Goal: Transaction & Acquisition: Purchase product/service

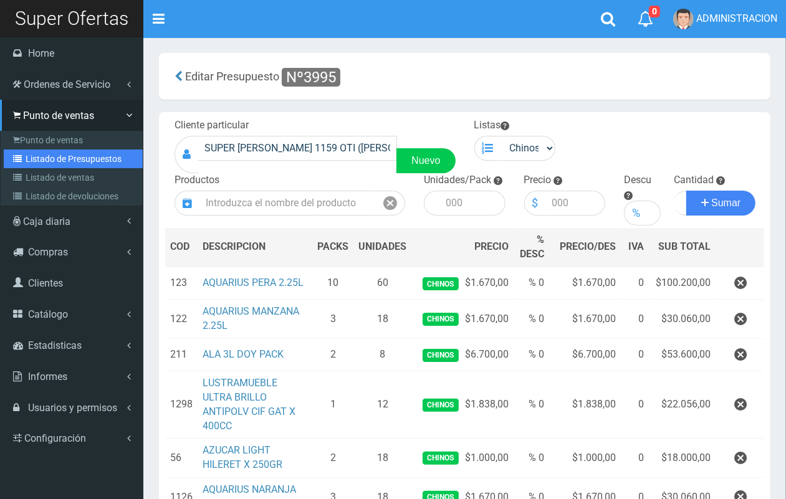
click at [48, 154] on link "Listado de Presupuestos" at bounding box center [73, 159] width 139 height 19
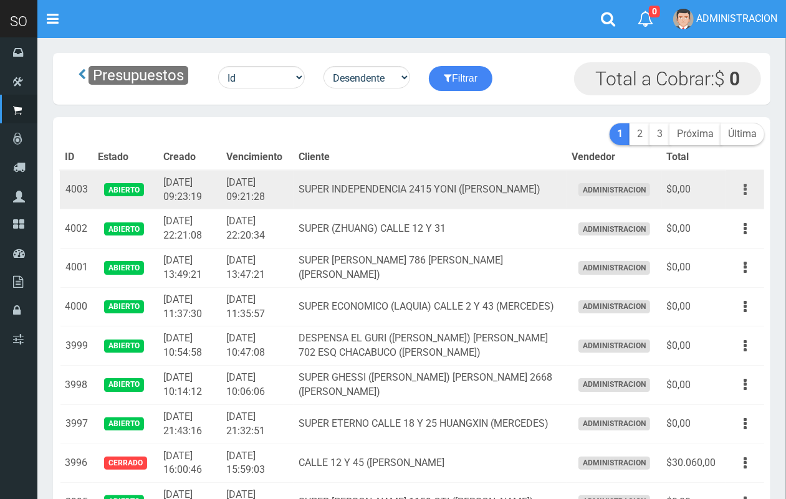
click at [748, 184] on button "button" at bounding box center [745, 190] width 28 height 22
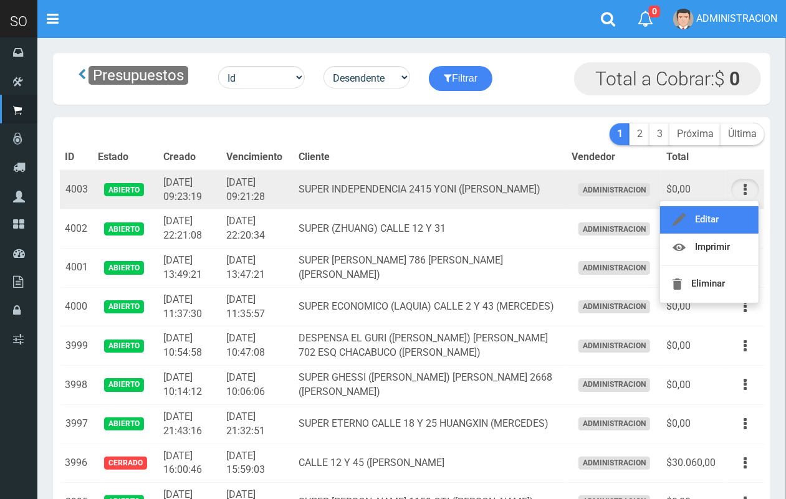
click at [728, 212] on link "Editar" at bounding box center [709, 219] width 98 height 27
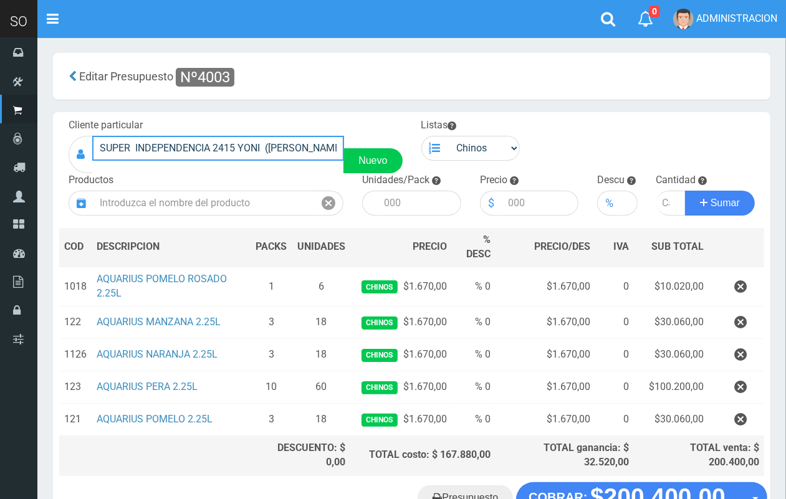
drag, startPoint x: 321, startPoint y: 144, endPoint x: 63, endPoint y: 132, distance: 258.2
click at [63, 132] on div "Cliente particular SUPER INDEPENDENCIA 2415 YONI ([PERSON_NAME]) Nuevo" at bounding box center [235, 145] width 353 height 55
click at [479, 491] on link "Presupuesto" at bounding box center [464, 497] width 95 height 25
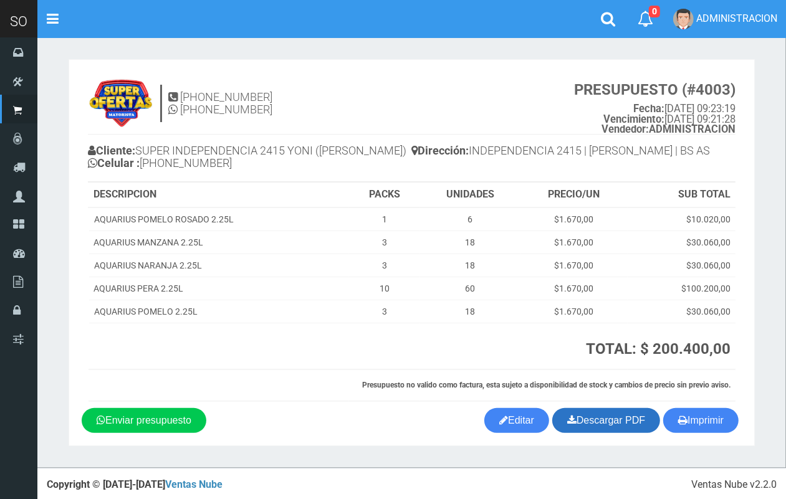
click at [611, 419] on link "Descargar PDF" at bounding box center [606, 420] width 108 height 25
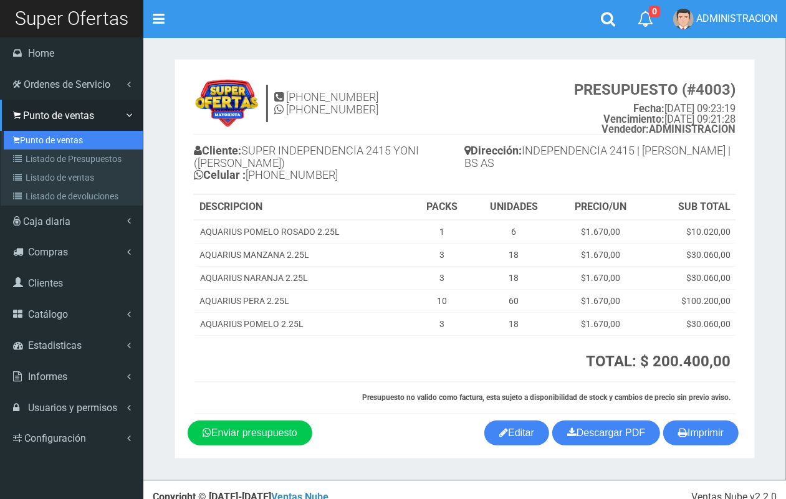
click at [19, 145] on link "Punto de ventas" at bounding box center [73, 140] width 139 height 19
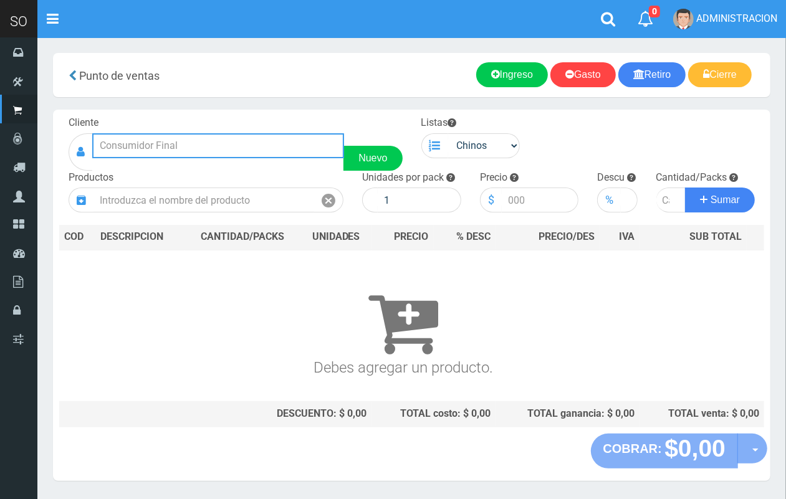
click at [221, 148] on input "text" at bounding box center [218, 145] width 252 height 25
click at [216, 141] on input "text" at bounding box center [218, 145] width 252 height 25
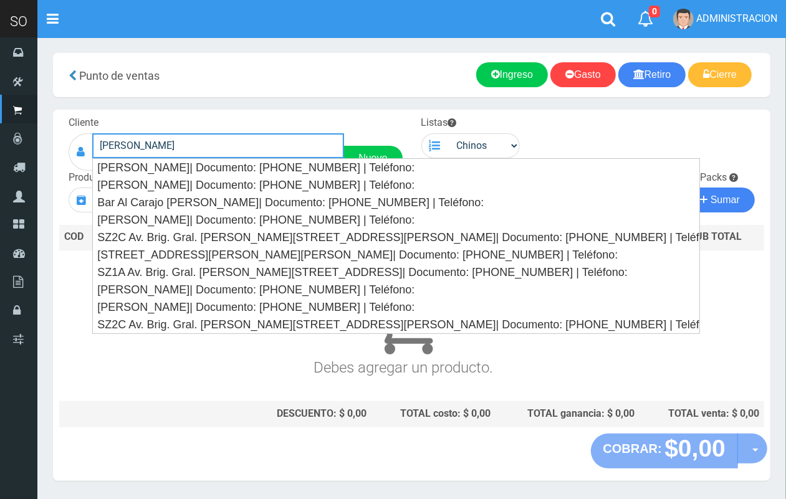
type input "juan"
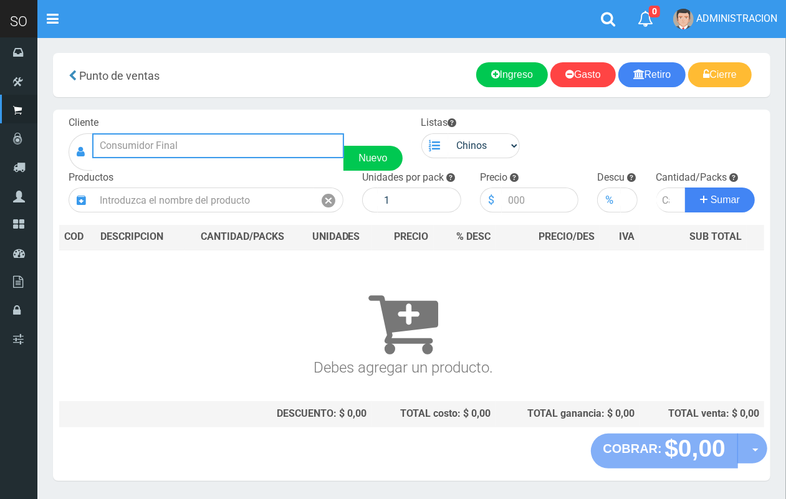
click at [297, 144] on input "text" at bounding box center [218, 145] width 252 height 25
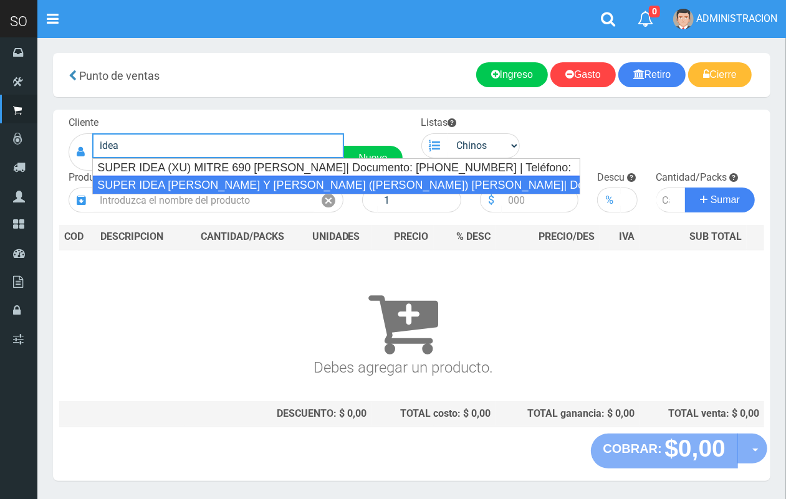
click at [296, 184] on div "SUPER IDEA ITUZAINGO Y MORENO (JUAN) GILES| Documento: 251654654156 | Teléfono:" at bounding box center [336, 185] width 488 height 19
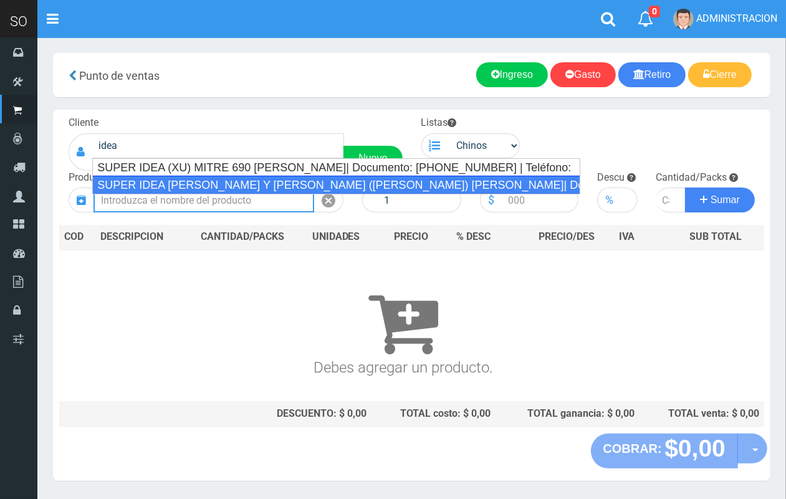
type input "SUPER IDEA ITUZAINGO Y MORENO (JUAN) GILES| Documento: 251654654156 | Teléfono:"
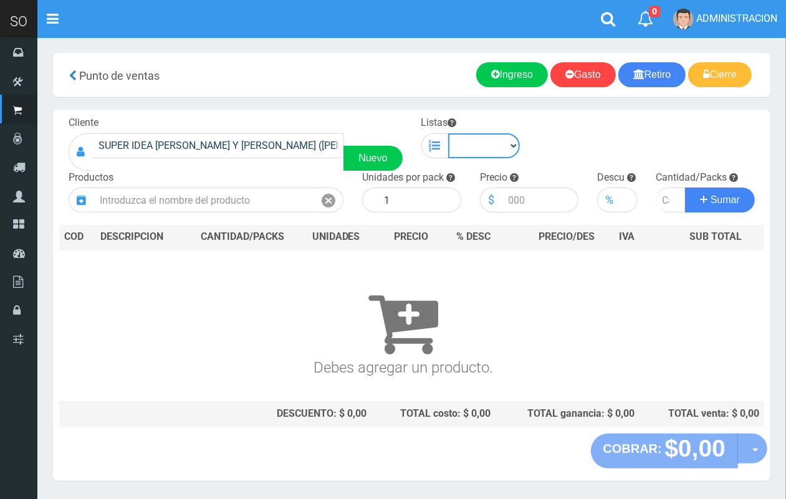
click at [484, 141] on select "Chinos . ." at bounding box center [484, 145] width 72 height 25
select select "1"
click at [448, 133] on select "Chinos . ." at bounding box center [484, 145] width 72 height 25
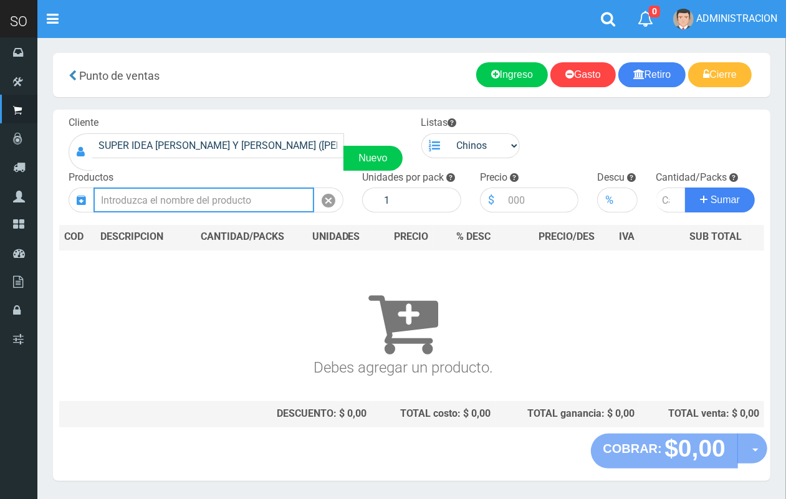
click at [236, 204] on input "text" at bounding box center [203, 200] width 221 height 25
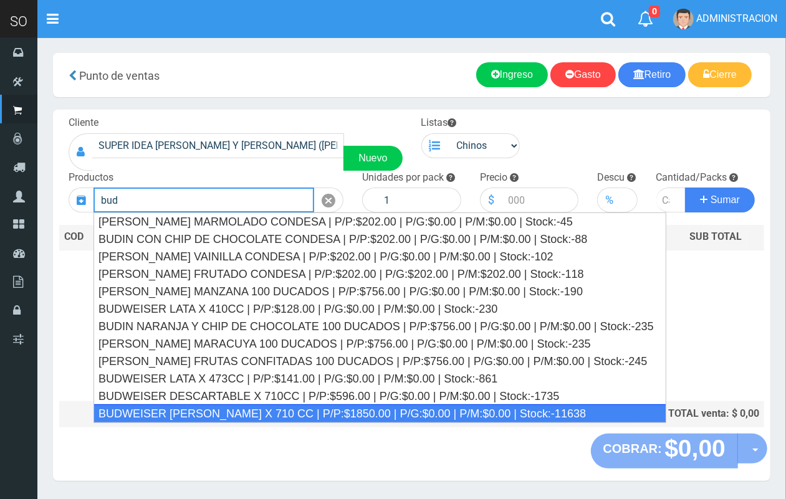
click at [262, 411] on div "BUDWEISER LATON X 710 CC | P/P:$1850.00 | P/G:$0.00 | P/M:$0.00 | Stock:-11638" at bounding box center [379, 413] width 573 height 19
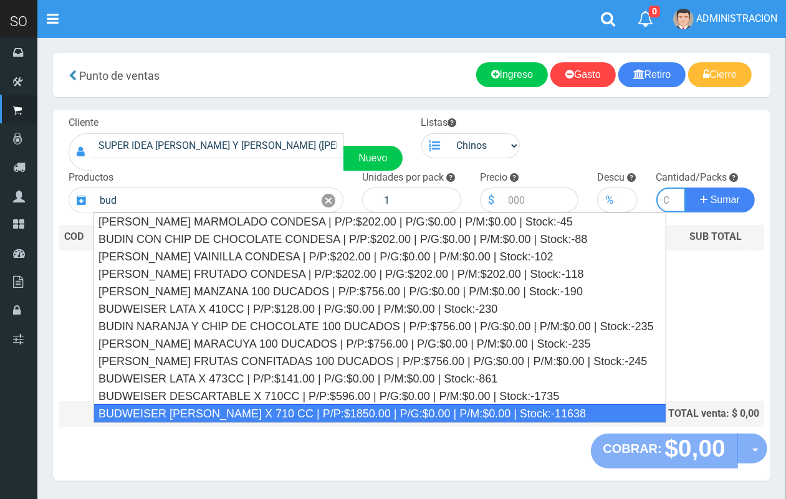
type input "BUDWEISER LATON X 710 CC | P/P:$1850.00 | P/G:$0.00 | P/M:$0.00 | Stock:-11638"
type input "16"
type input "1850.00"
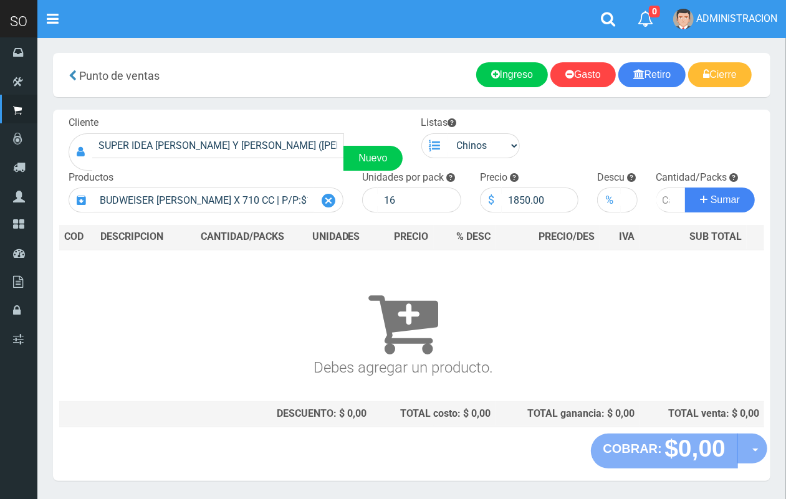
click at [327, 196] on icon at bounding box center [329, 201] width 14 height 18
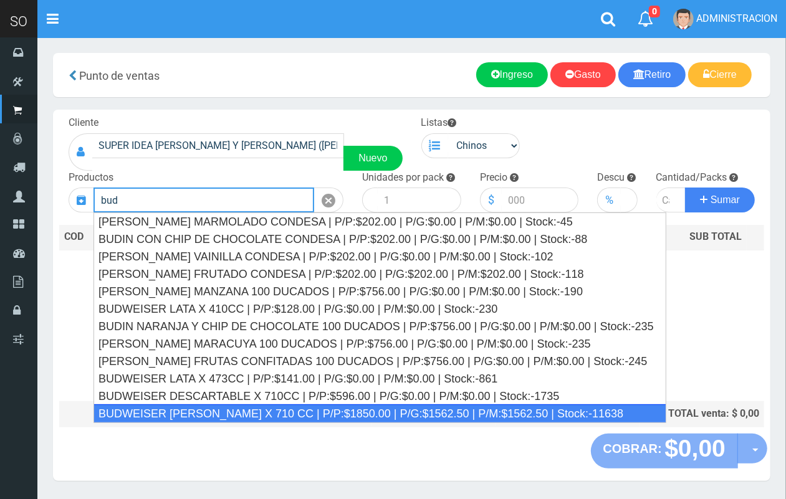
click at [327, 413] on div "BUDWEISER LATON X 710 CC | P/P:$1850.00 | P/G:$1562.50 | P/M:$1562.50 | Stock:-…" at bounding box center [379, 413] width 573 height 19
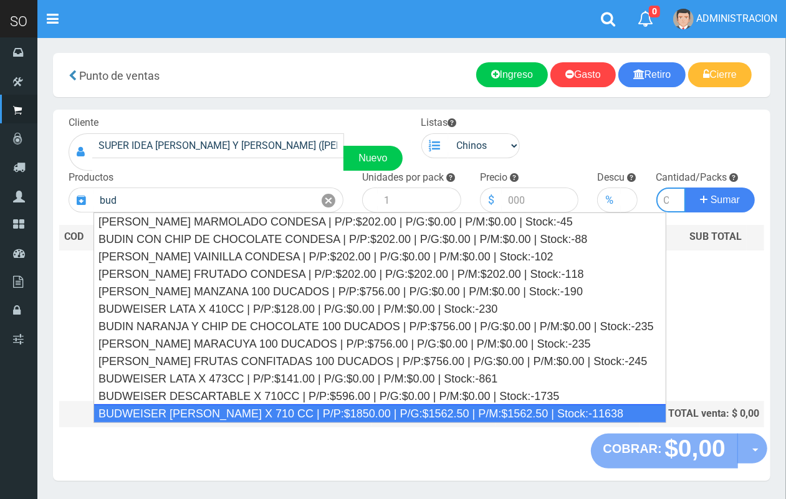
type input "BUDWEISER LATON X 710 CC | P/P:$1850.00 | P/G:$1562.50 | P/M:$1562.50 | Stock:-…"
type input "16"
type input "1850.00"
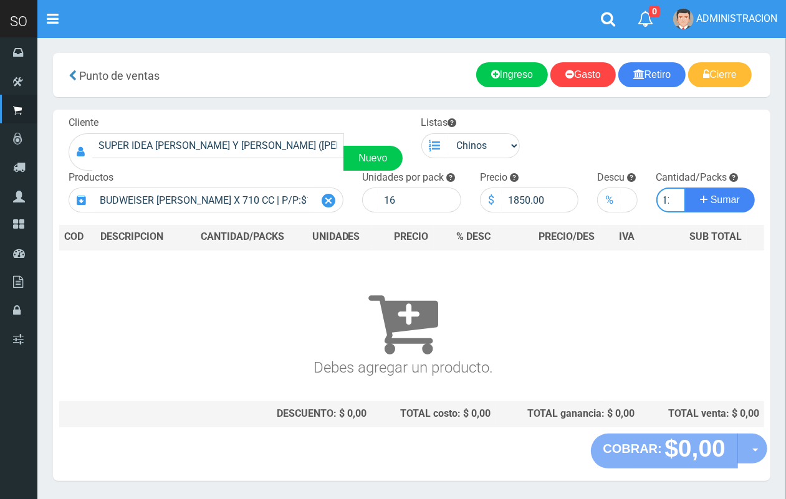
scroll to position [0, 7]
type input "12"
click at [685, 188] on button "Sumar" at bounding box center [720, 200] width 70 height 25
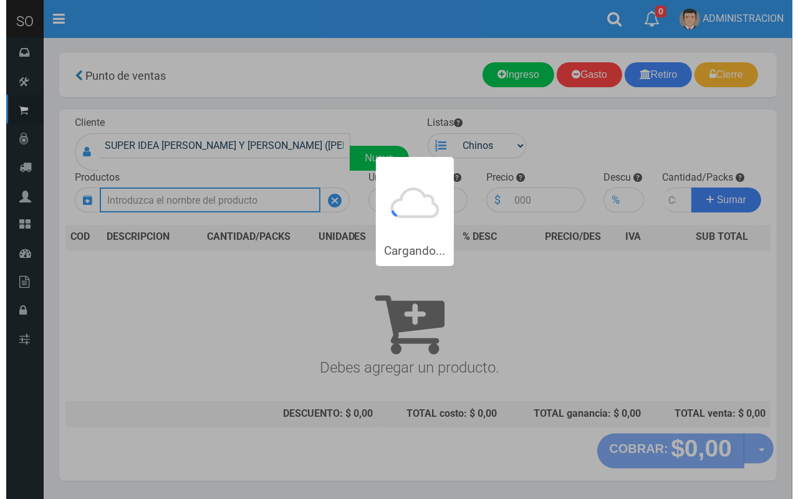
scroll to position [0, 0]
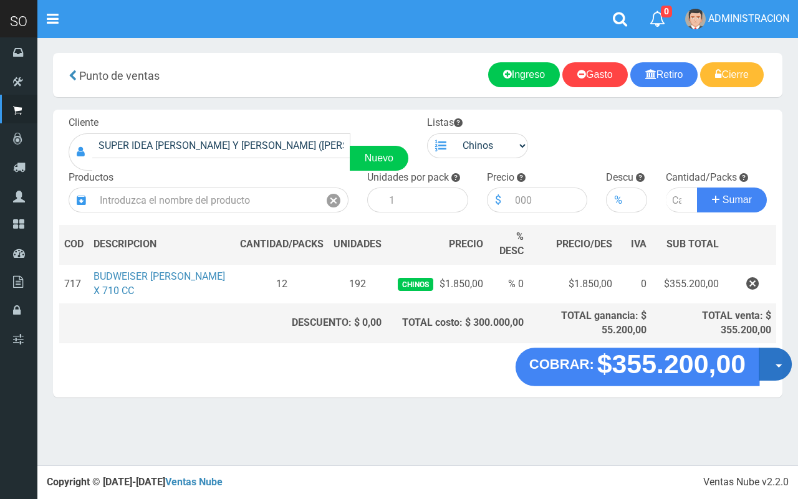
drag, startPoint x: 771, startPoint y: 363, endPoint x: 756, endPoint y: 389, distance: 30.1
click at [771, 365] on button "Opciones" at bounding box center [774, 364] width 33 height 33
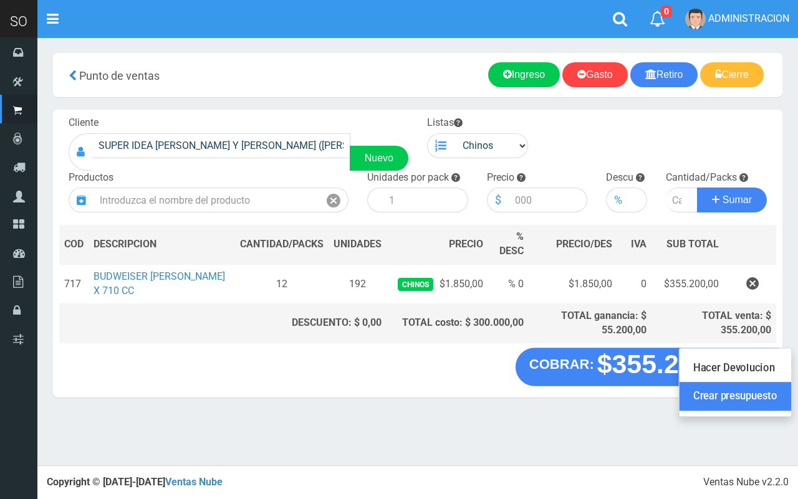
click at [756, 389] on link "Crear presupuesto" at bounding box center [735, 397] width 112 height 29
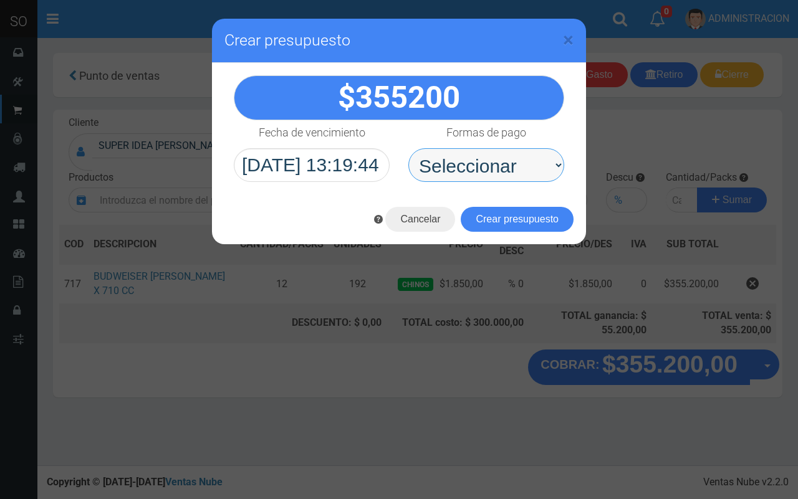
click at [521, 178] on select "Seleccionar Efectivo Tarjeta de Crédito Depósito Débito" at bounding box center [486, 165] width 156 height 34
select select "Efectivo"
click at [408, 148] on select "Seleccionar Efectivo Tarjeta de Crédito Depósito Débito" at bounding box center [486, 165] width 156 height 34
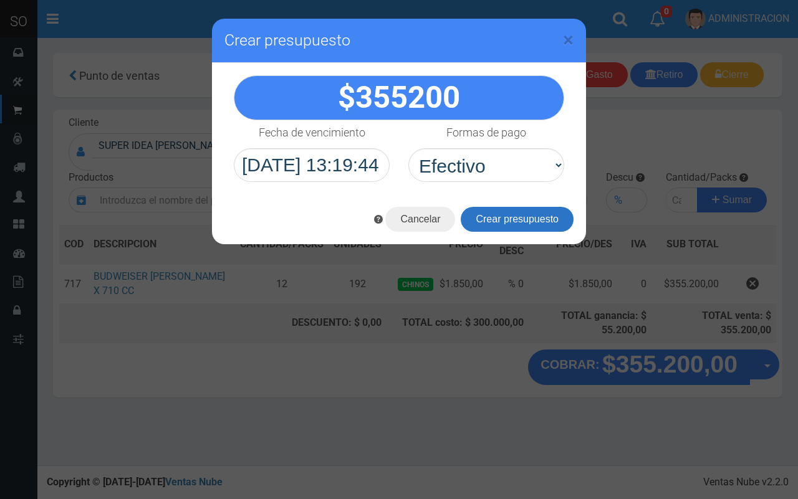
click at [528, 217] on button "Crear presupuesto" at bounding box center [516, 219] width 113 height 25
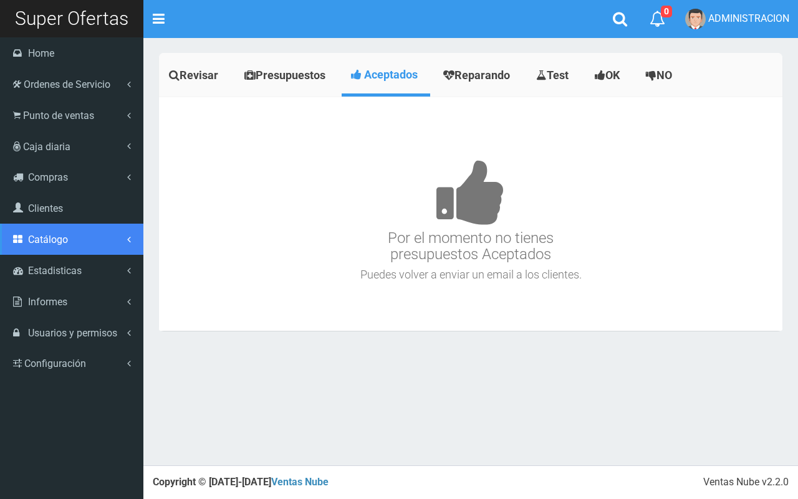
click at [64, 243] on span "Catálogo" at bounding box center [48, 240] width 40 height 12
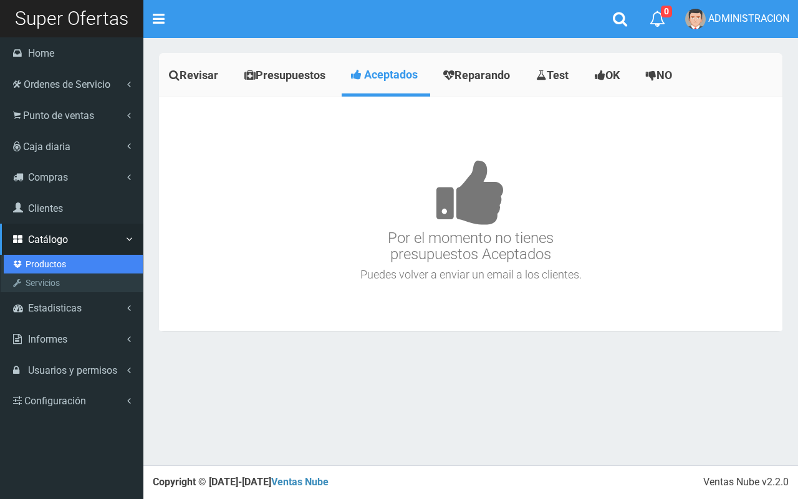
click at [64, 266] on link "Productos" at bounding box center [73, 264] width 139 height 19
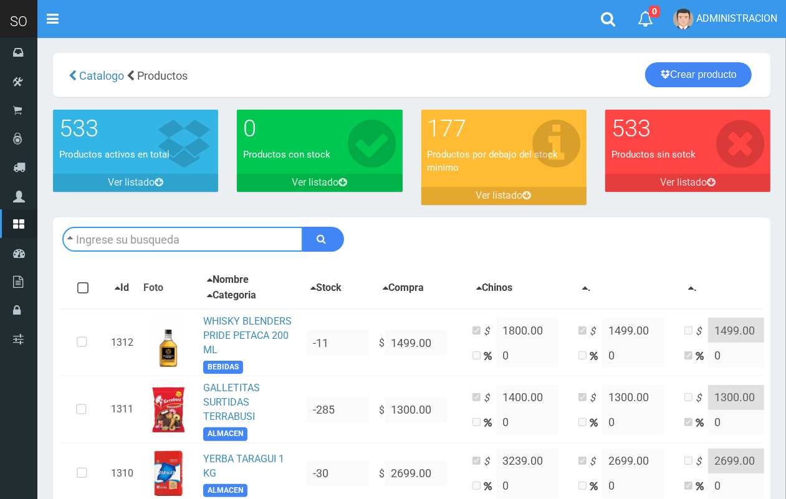
click at [255, 231] on input "text" at bounding box center [182, 239] width 241 height 25
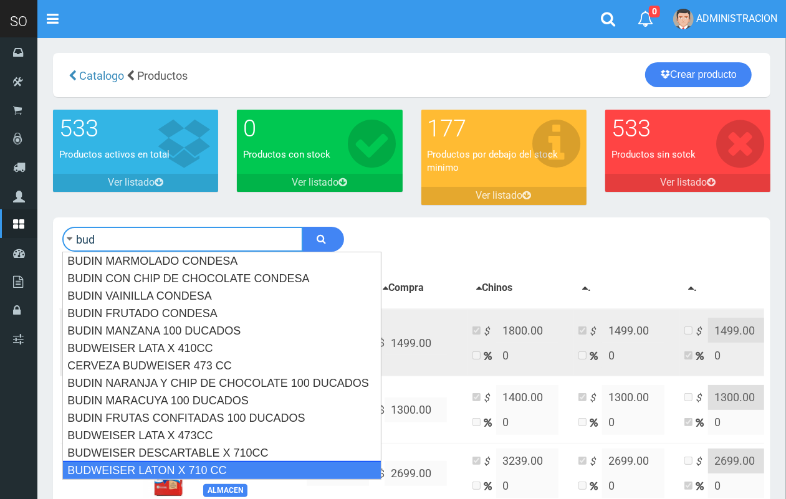
drag, startPoint x: 252, startPoint y: 471, endPoint x: 307, endPoint y: 310, distance: 170.4
click at [252, 467] on div "BUDWEISER LATON X 710 CC" at bounding box center [221, 470] width 319 height 19
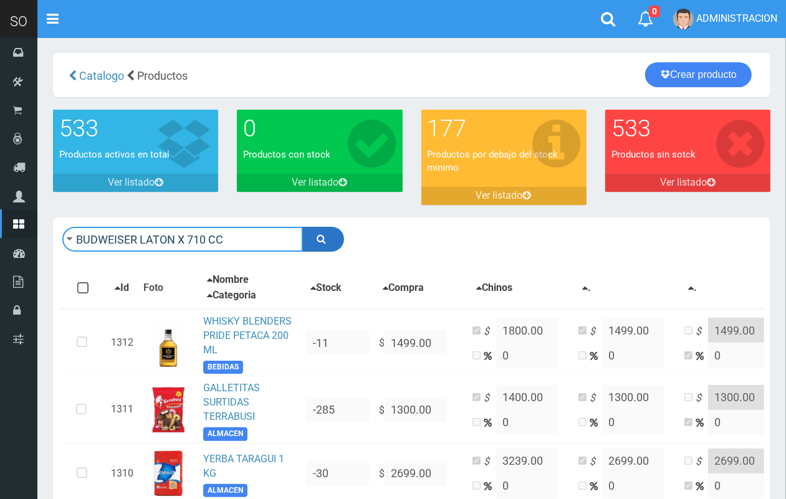
type input "BUDWEISER LATON X 710 CC"
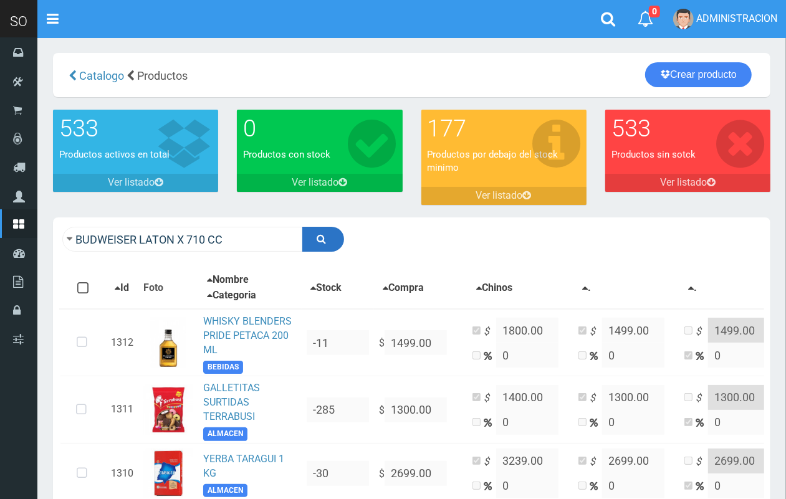
click at [317, 244] on icon "submit" at bounding box center [321, 238] width 9 height 17
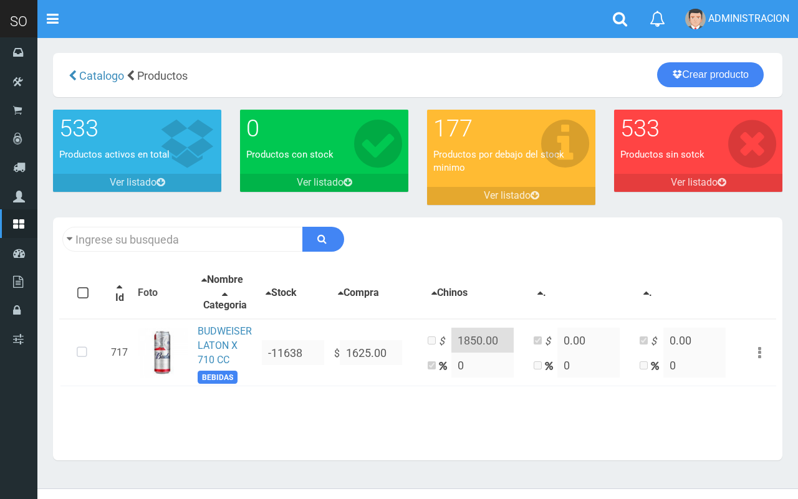
type input "BUDWEISER [PERSON_NAME]+X+710+CC"
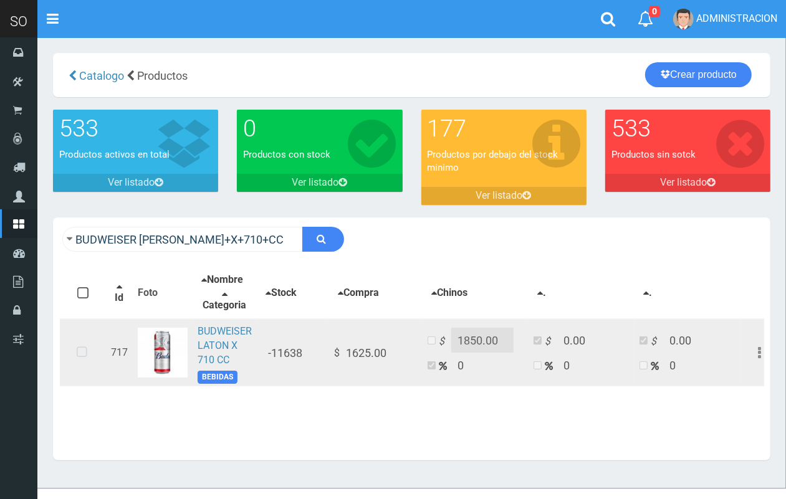
click at [81, 353] on icon at bounding box center [81, 352] width 33 height 41
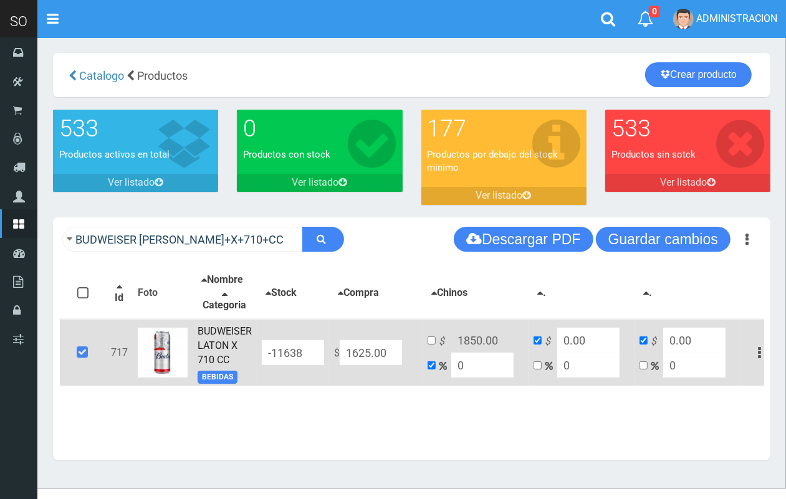
drag, startPoint x: 391, startPoint y: 348, endPoint x: 310, endPoint y: 349, distance: 81.0
click at [310, 349] on tr "717 BUDWEISER [PERSON_NAME] X 710 CC BEBIDAS -11638 $ 1625.00 $ 1850.00 0 $ 0.0…" at bounding box center [419, 352] width 718 height 67
type input "1"
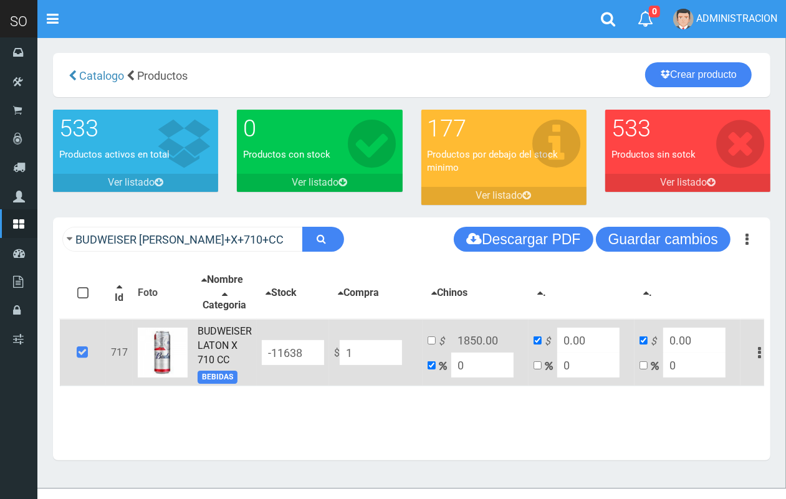
type input "1"
type input "15"
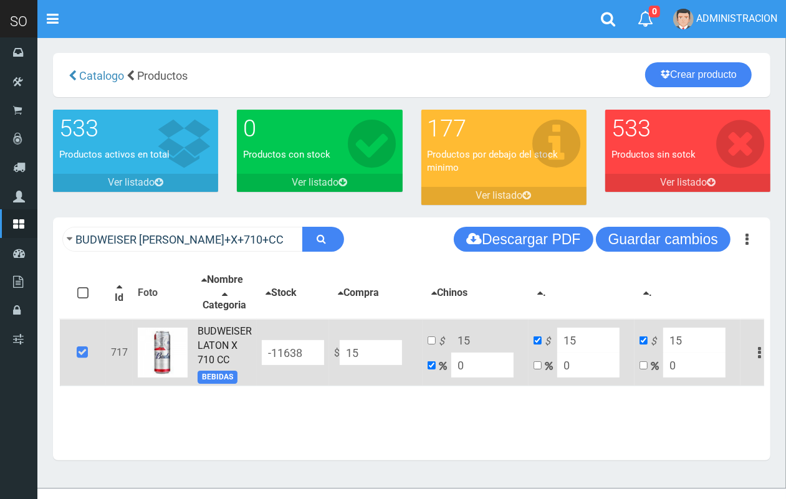
type input "156"
type input "1562"
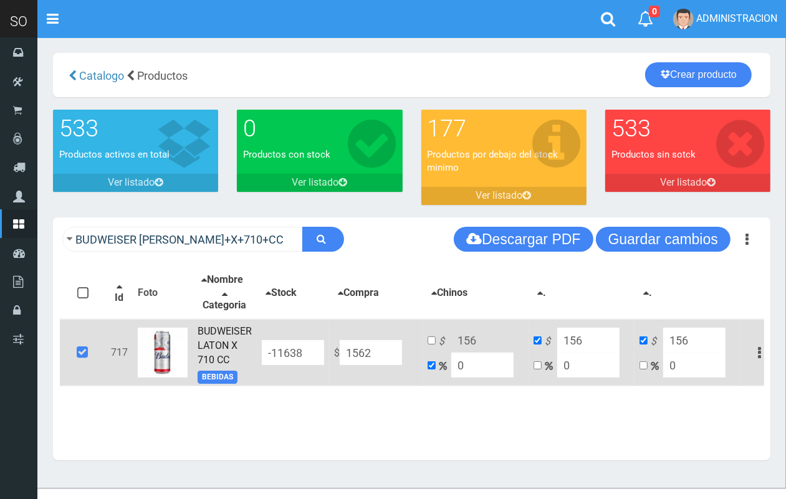
type input "1562"
type input "1562.5"
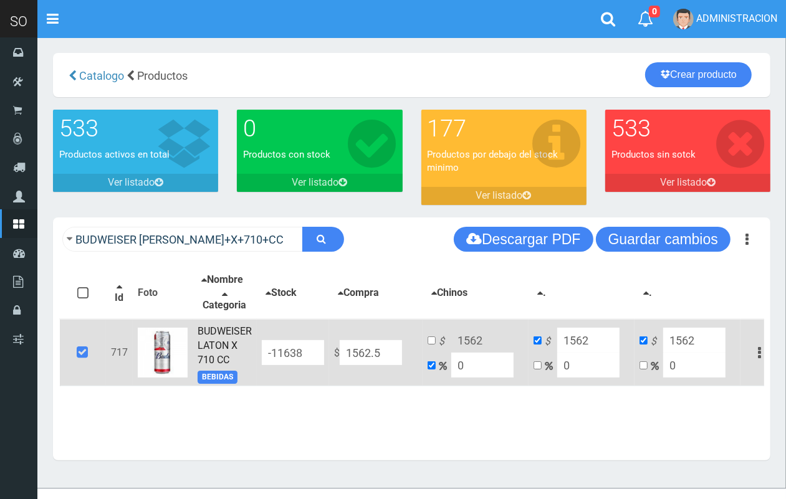
type input "1562.5"
type input "1562.50"
drag, startPoint x: 463, startPoint y: 358, endPoint x: 455, endPoint y: 355, distance: 8.7
click at [455, 355] on input "0" at bounding box center [482, 365] width 62 height 25
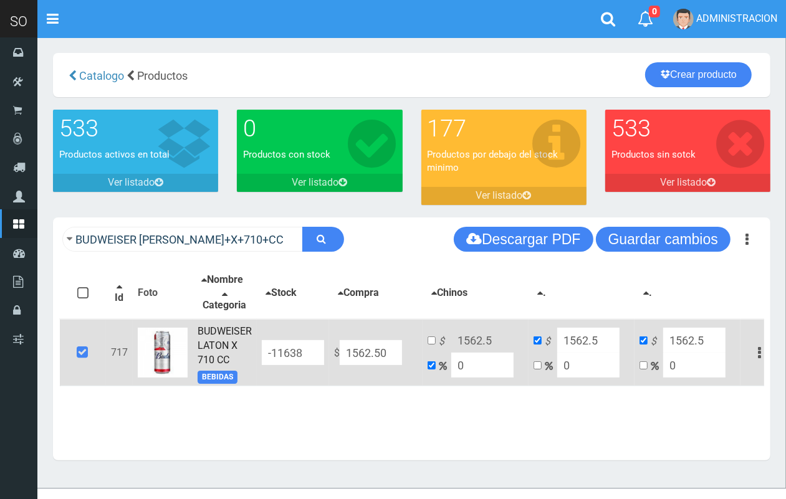
drag, startPoint x: 471, startPoint y: 362, endPoint x: 434, endPoint y: 360, distance: 36.8
click at [434, 360] on td "$ 1562.5 0" at bounding box center [475, 352] width 106 height 67
type input "2"
type input "1593.75"
type input "20"
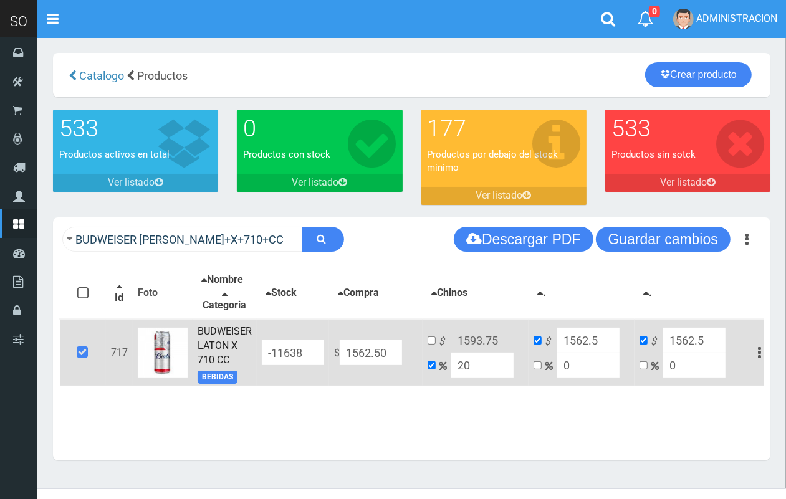
type input "1875"
type input "20"
click at [434, 338] on input "checkbox" at bounding box center [431, 340] width 8 height 8
checkbox input "true"
checkbox input "false"
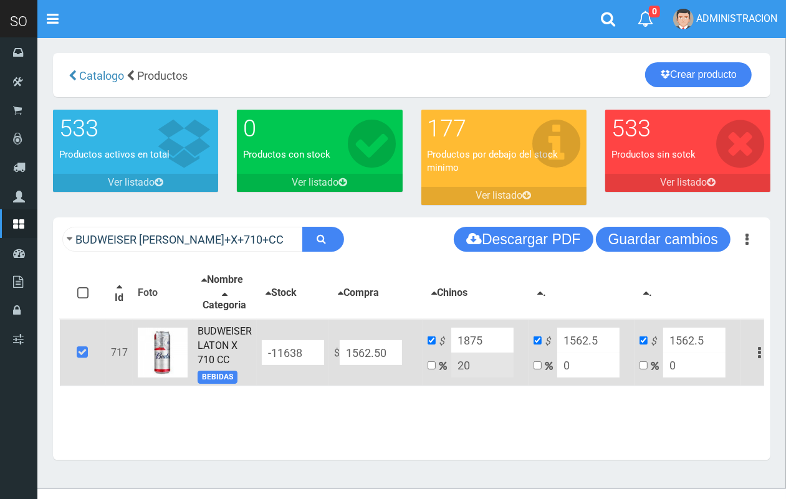
drag, startPoint x: 484, startPoint y: 345, endPoint x: 470, endPoint y: 343, distance: 13.8
click at [470, 343] on input "1875" at bounding box center [482, 340] width 62 height 25
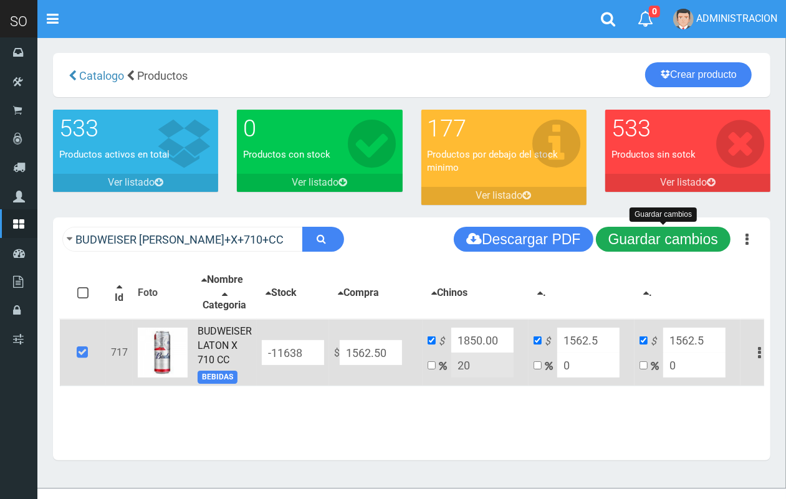
type input "1850.00"
click at [677, 234] on button "Guardar cambios" at bounding box center [663, 239] width 135 height 25
click at [674, 248] on div "BUDWEISER LATON+X+710+CC Descargar PDF Guardar cambios Guardar cambios" at bounding box center [411, 239] width 717 height 44
click at [674, 248] on button "Guardar cambios" at bounding box center [663, 239] width 135 height 25
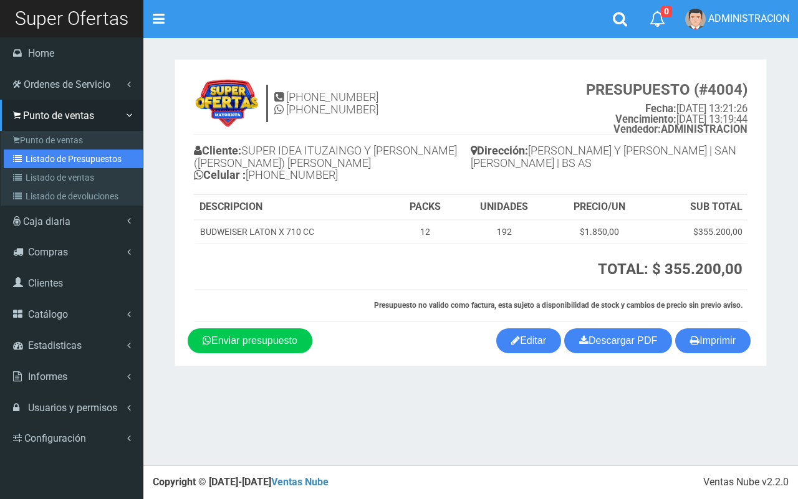
click at [42, 164] on link "Listado de Presupuestos" at bounding box center [73, 159] width 139 height 19
